Goal: Communication & Community: Ask a question

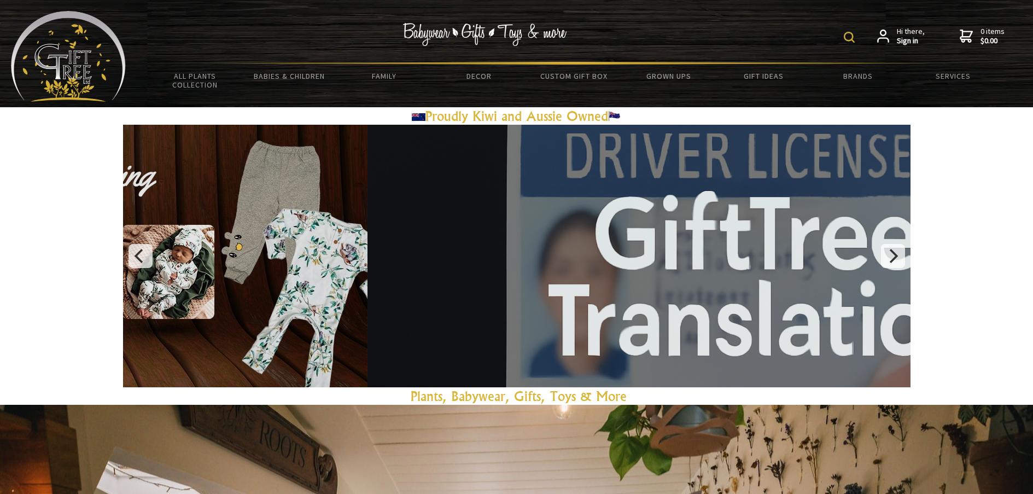
click at [905, 34] on span "Hi there, Sign in" at bounding box center [911, 36] width 28 height 19
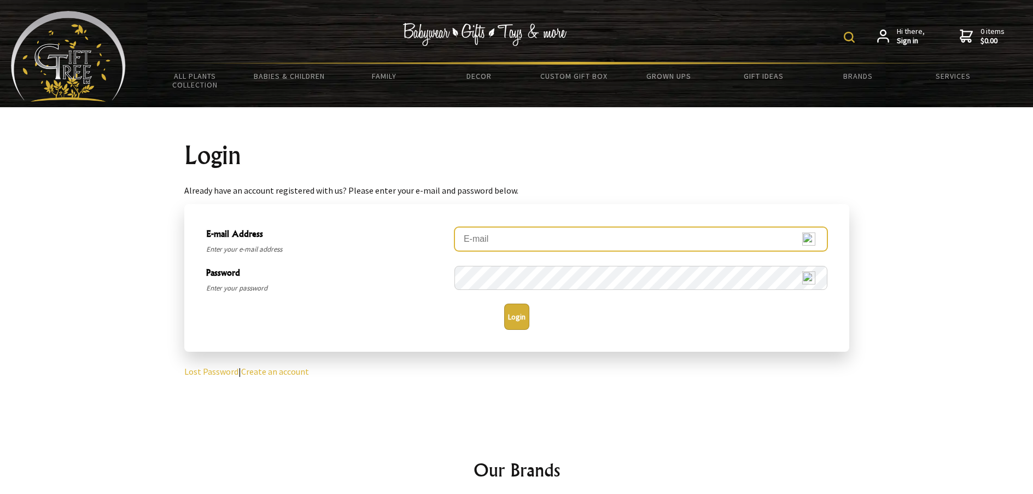
click at [492, 237] on input "E-mail Address" at bounding box center [640, 239] width 373 height 24
type input "sea321@xtra.co.nz"
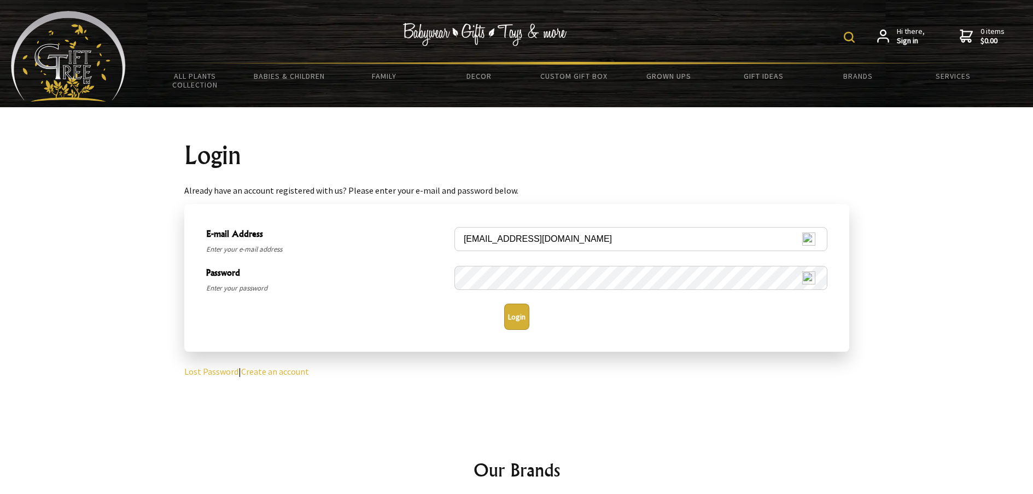
click at [520, 313] on button "Login" at bounding box center [516, 316] width 25 height 26
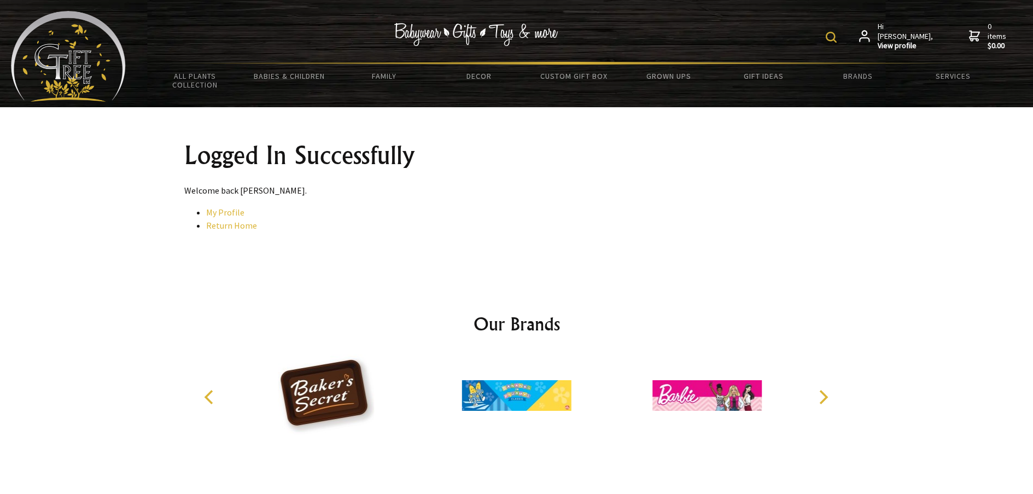
click at [991, 41] on strong "$0.00" at bounding box center [998, 46] width 21 height 10
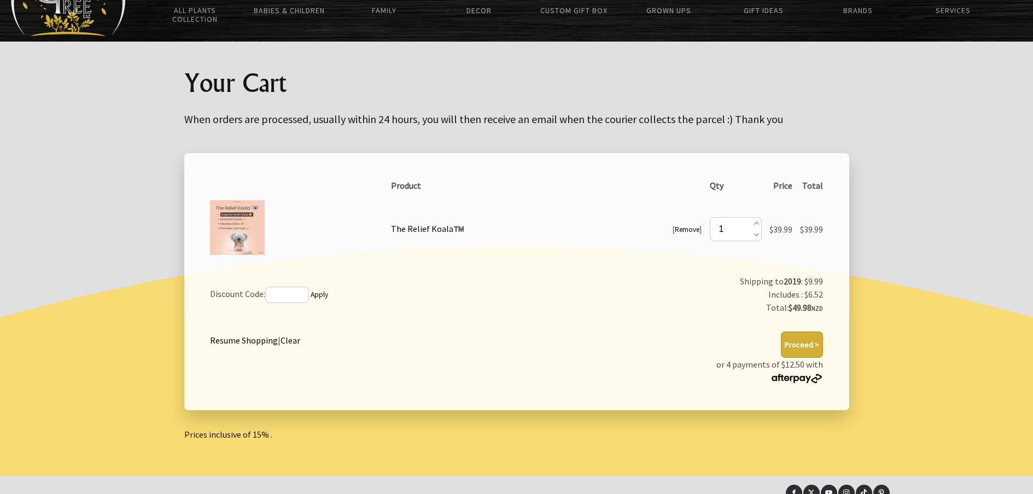
scroll to position [117, 0]
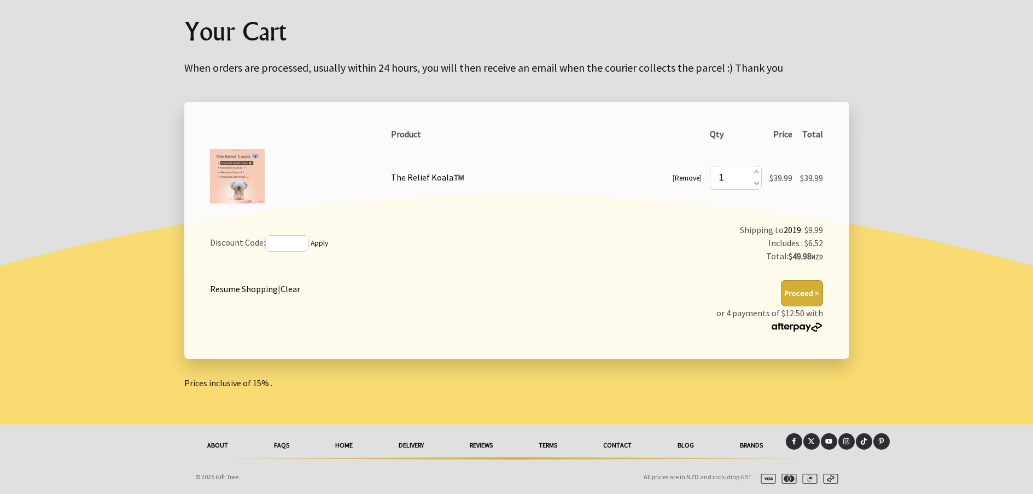
click at [620, 443] on link "Contact" at bounding box center [617, 445] width 74 height 24
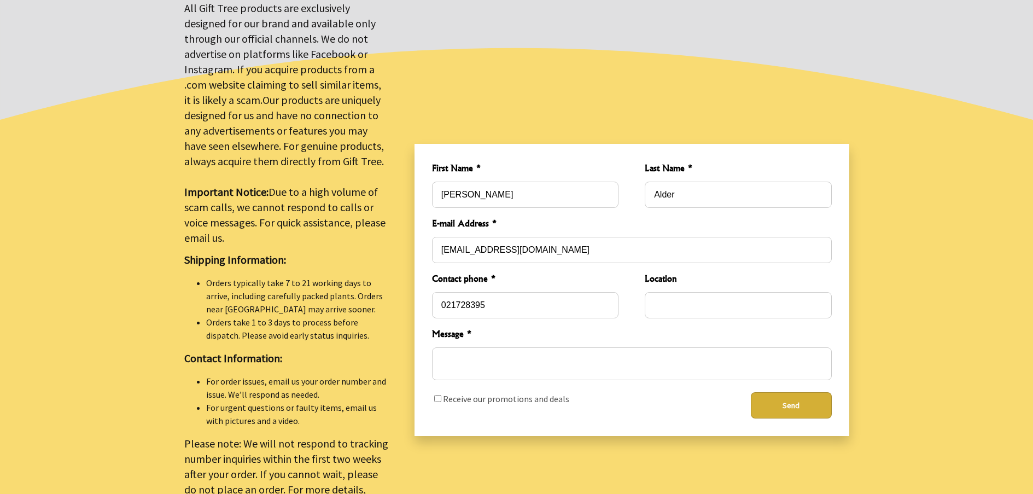
scroll to position [328, 0]
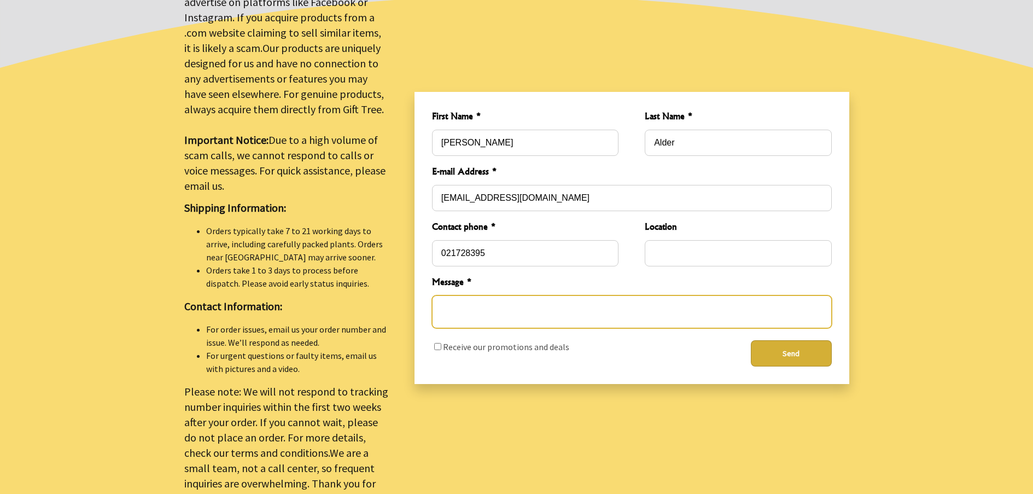
click at [449, 299] on textarea "Message *" at bounding box center [632, 311] width 400 height 33
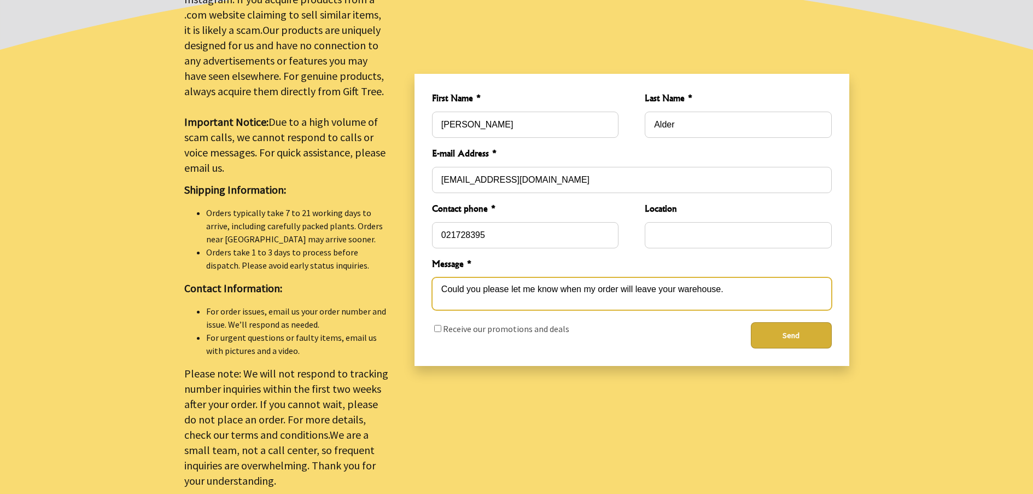
scroll to position [383, 0]
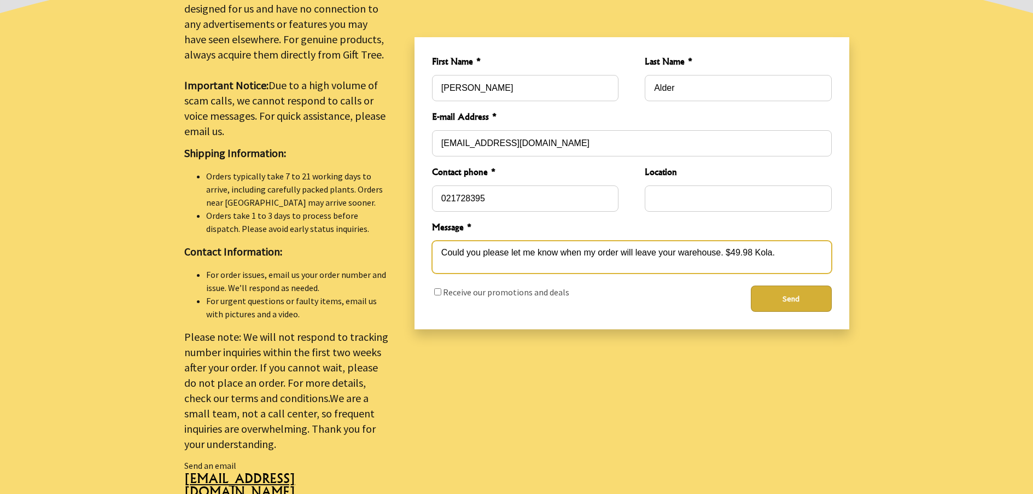
click at [451, 256] on textarea "Could you please let me know when my order will leave your warehouse. $49.98 Ko…" at bounding box center [632, 257] width 400 height 33
click at [780, 247] on textarea "Could you please let me know when my order will leave your warehouse. $49.98 Ko…" at bounding box center [632, 257] width 400 height 33
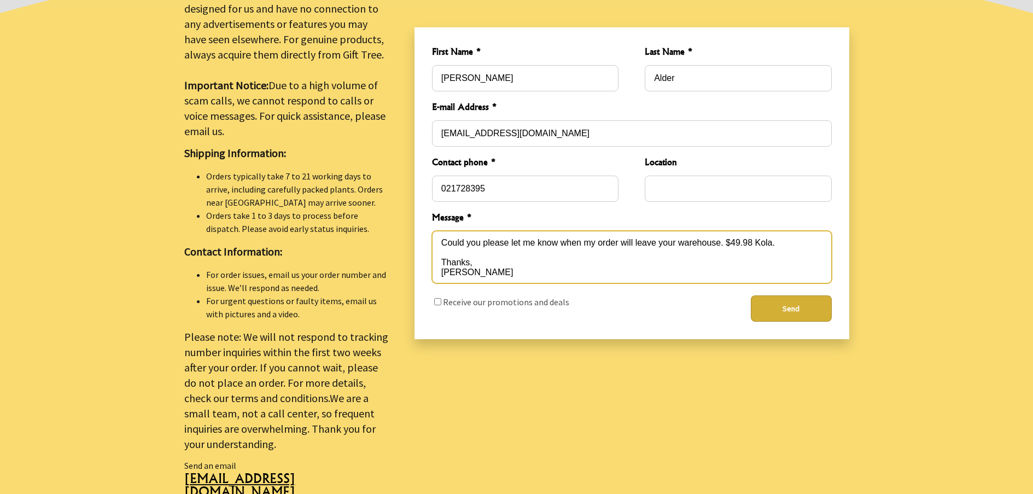
click at [723, 234] on textarea "Could you please let me know when my order will leave your warehouse. $49.98 Ko…" at bounding box center [632, 257] width 400 height 52
type textarea "Could you please let me know when my order will leave your warehouse? $49.98 Ko…"
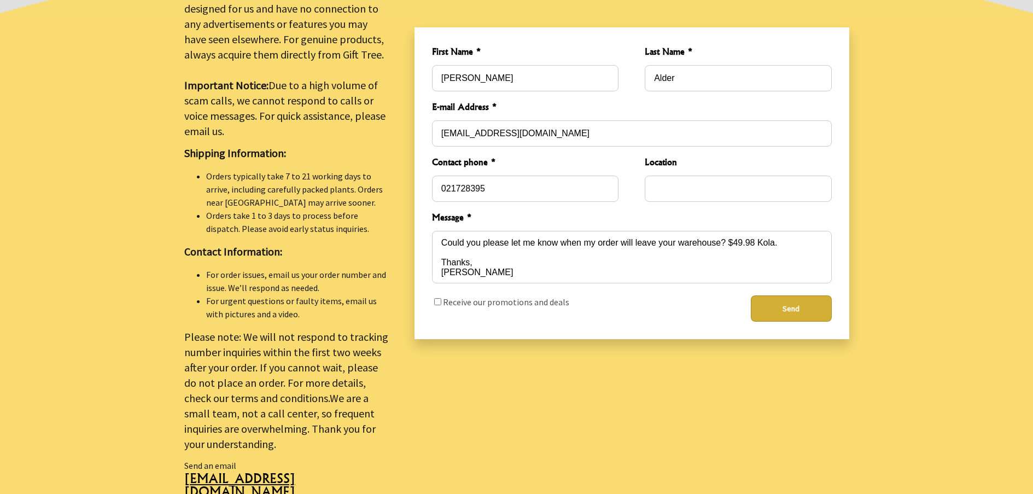
click at [793, 301] on button "Send" at bounding box center [791, 308] width 81 height 26
